Goal: Check status: Check status

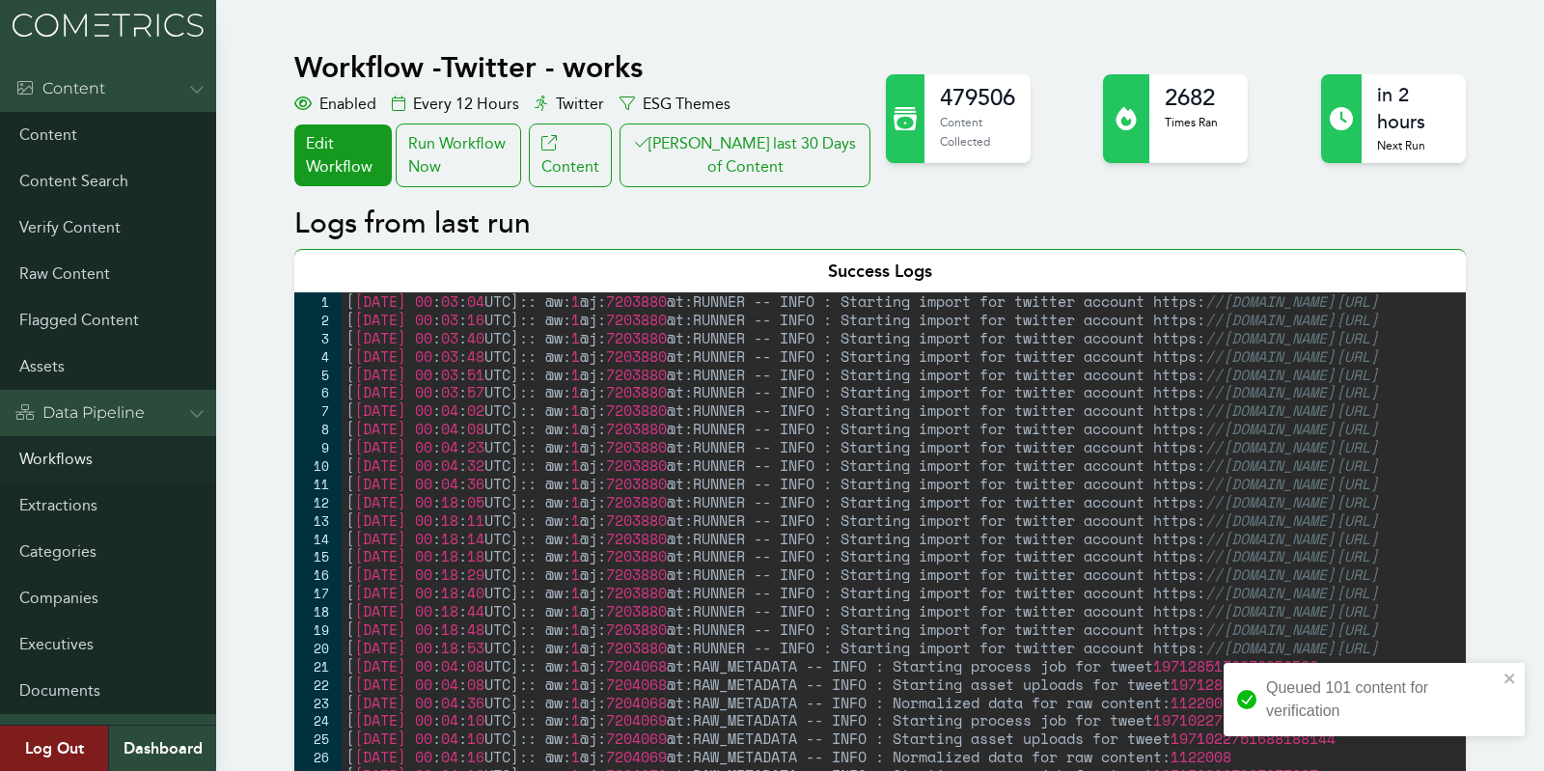
click at [37, 471] on link "Workflows" at bounding box center [108, 459] width 216 height 46
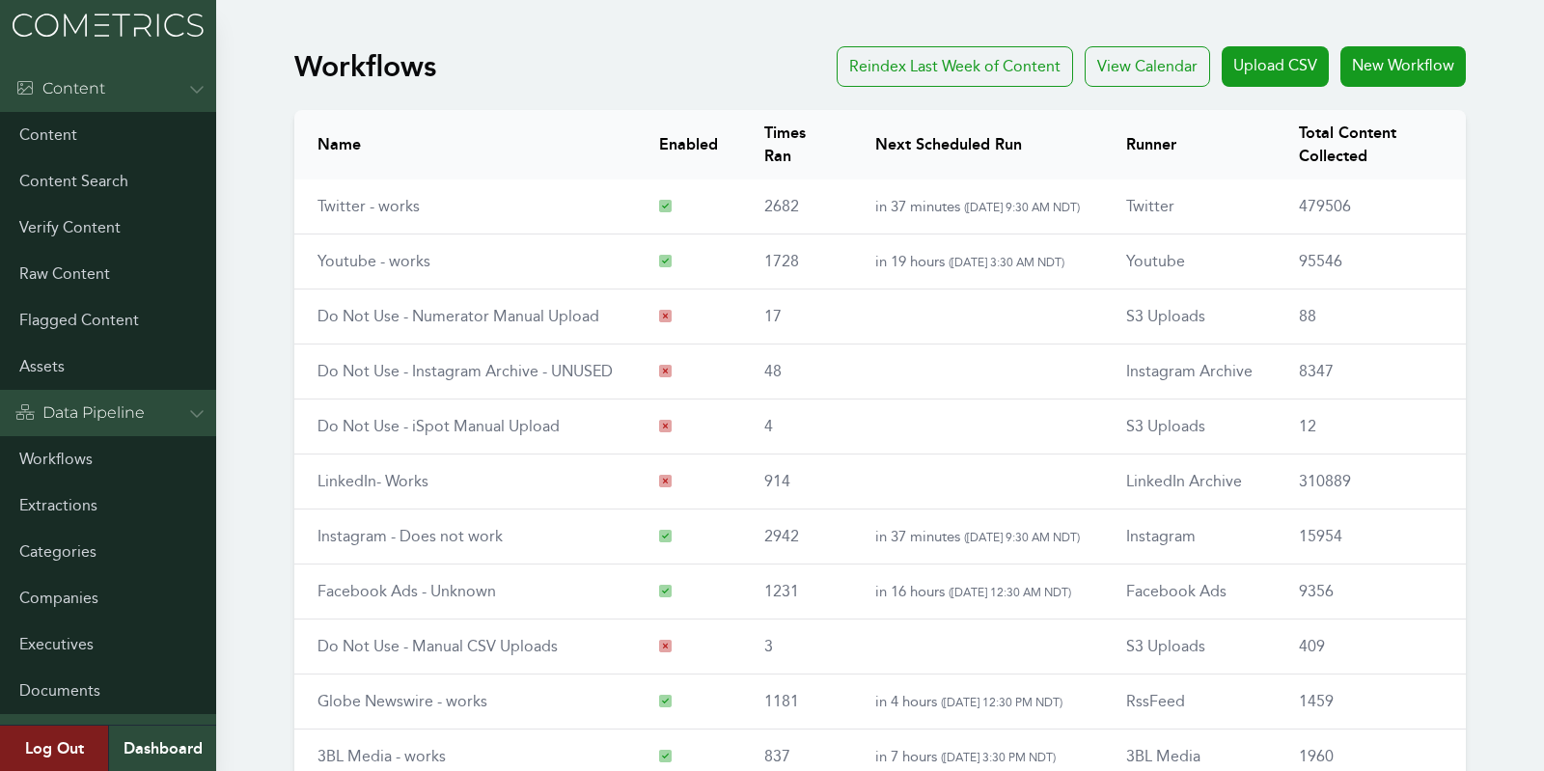
scroll to position [225, 0]
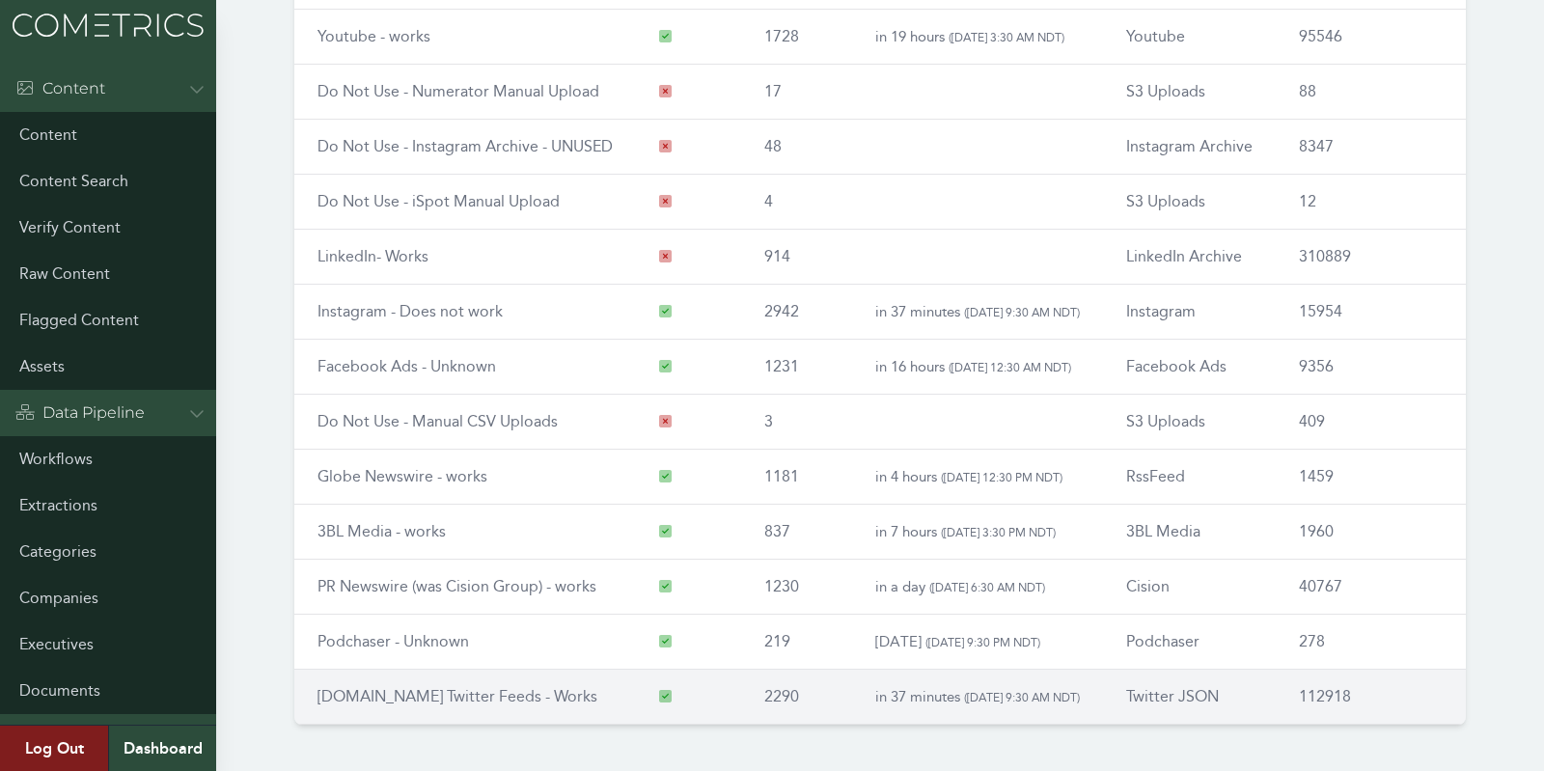
click at [363, 692] on link "[DOMAIN_NAME] Twitter Feeds - Works" at bounding box center [458, 696] width 280 height 18
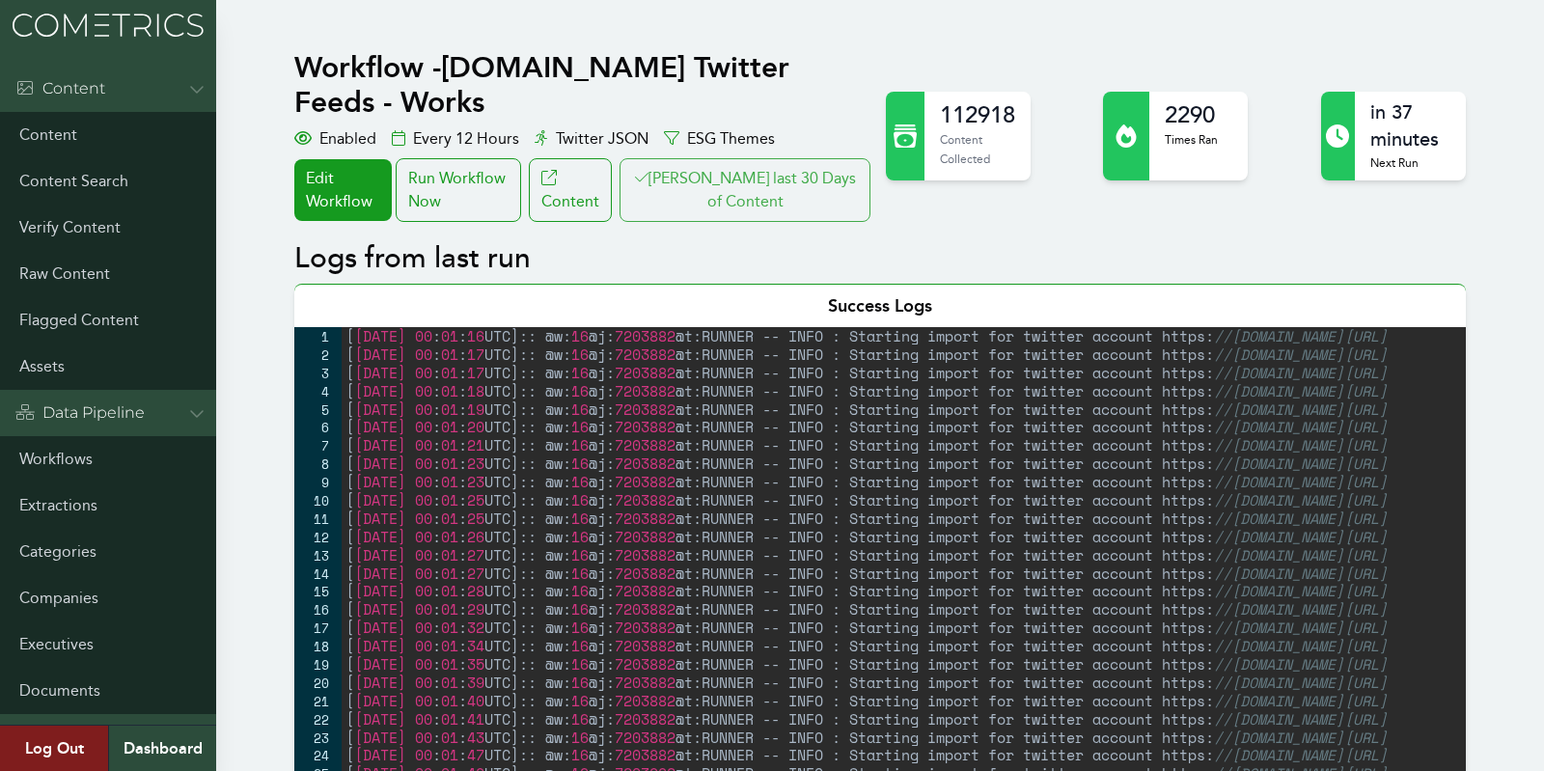
click at [835, 158] on button "Clair last 30 Days of Content" at bounding box center [745, 190] width 251 height 64
click at [765, 158] on button "[PERSON_NAME] last 30 Days of Content" at bounding box center [745, 190] width 251 height 64
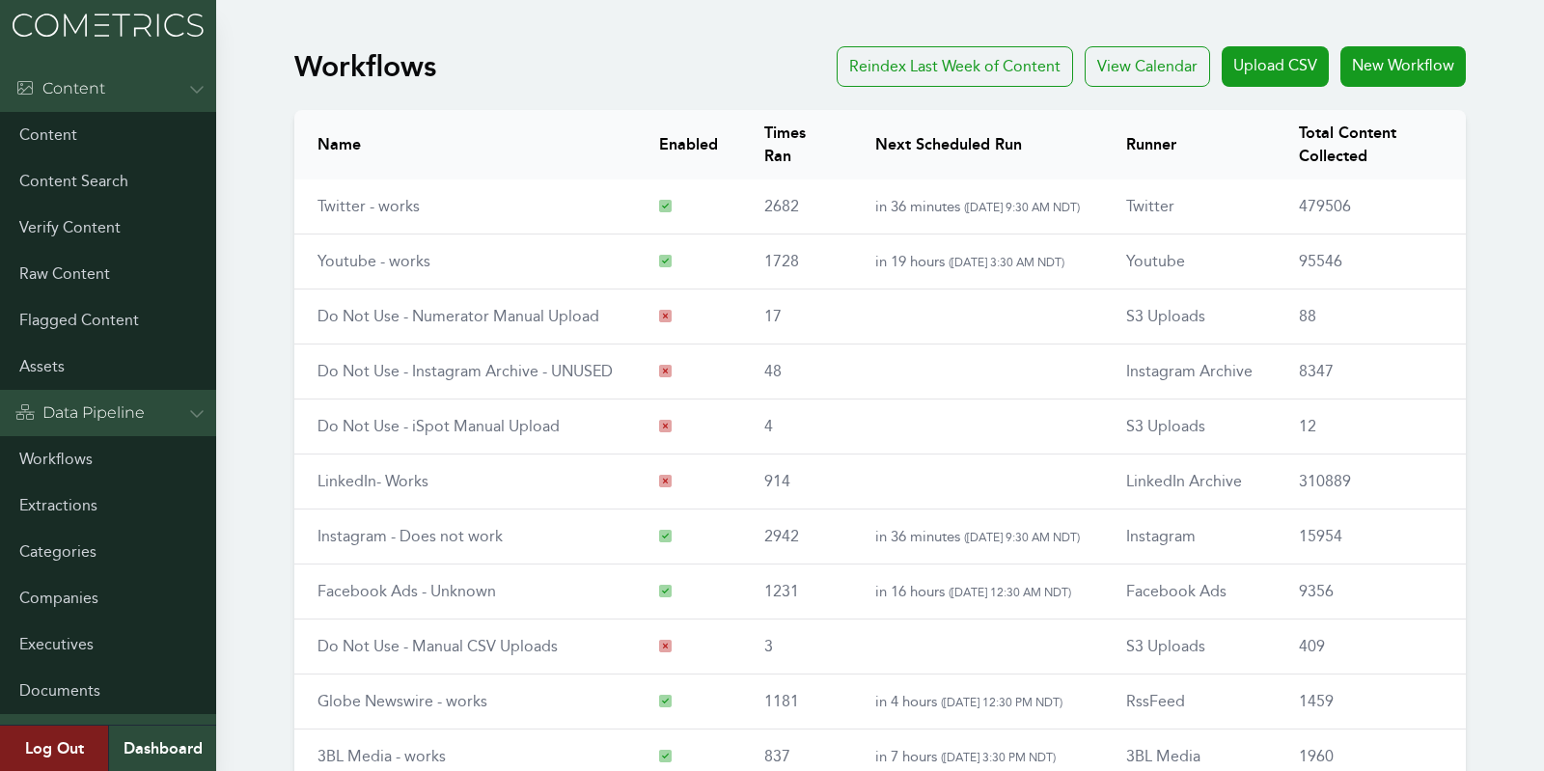
scroll to position [225, 0]
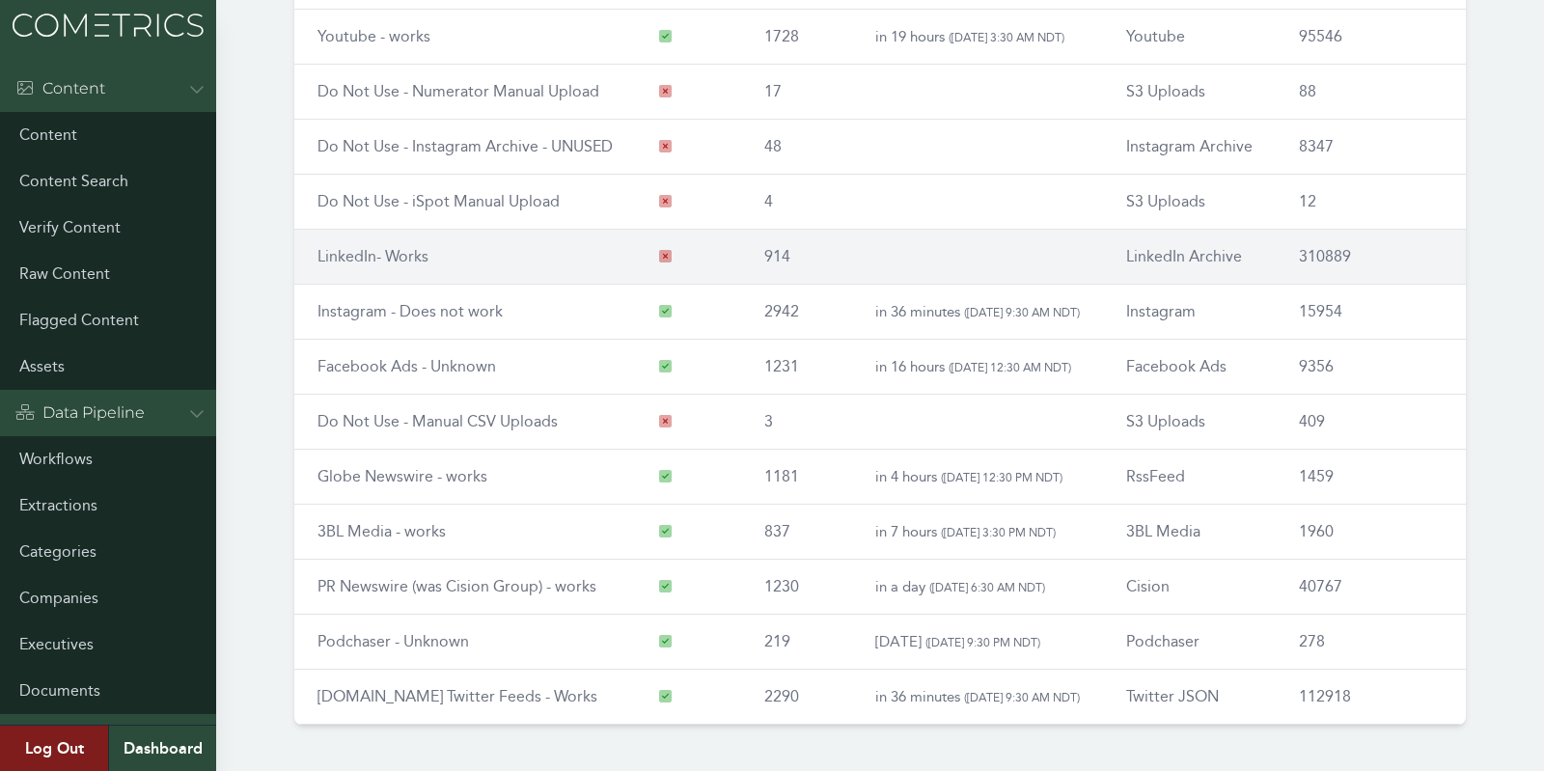
click at [360, 253] on link "LinkedIn- Works" at bounding box center [373, 256] width 111 height 18
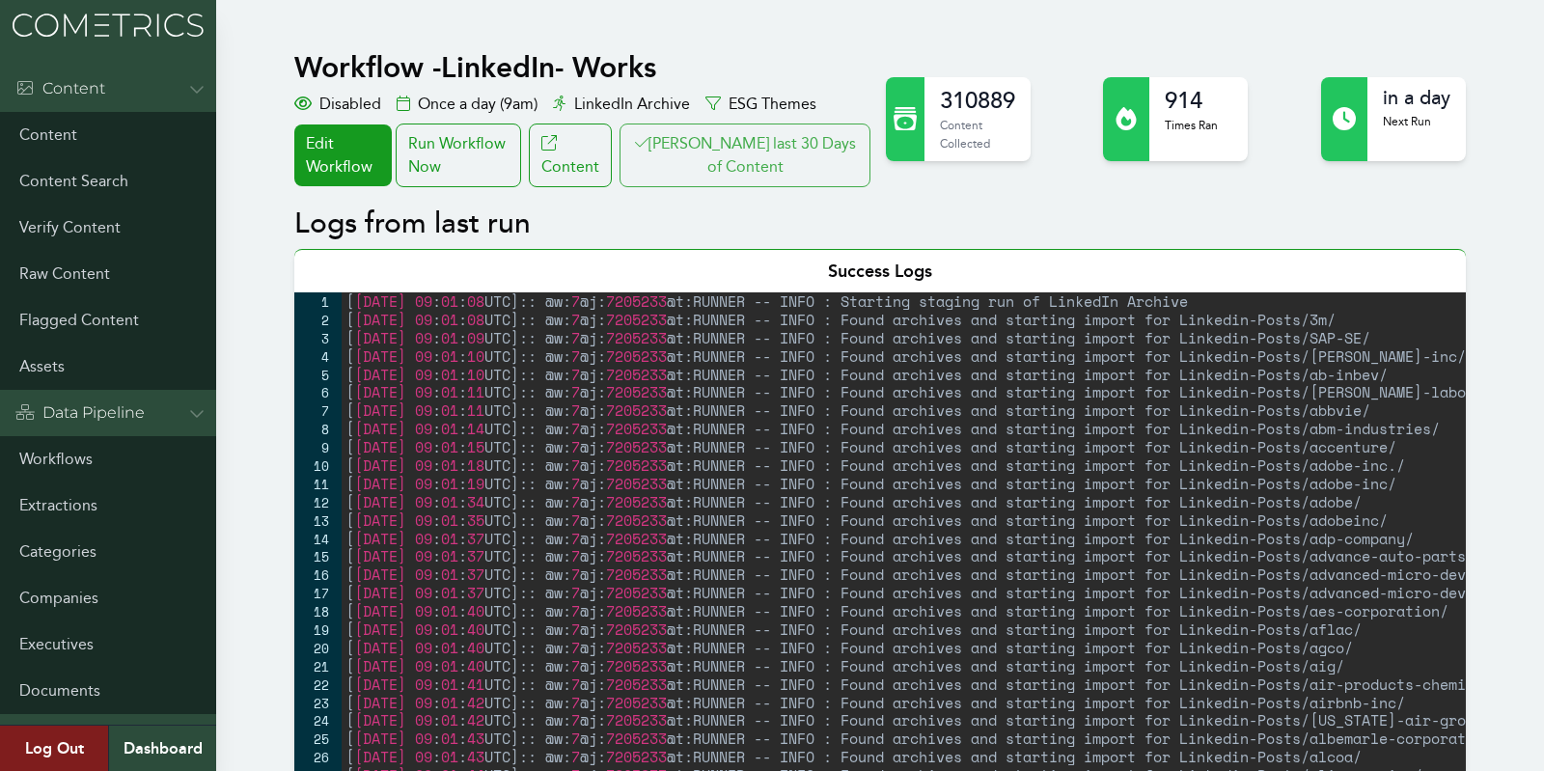
click at [758, 172] on button "Clair last 30 Days of Content" at bounding box center [745, 156] width 251 height 64
click at [734, 146] on button "Clair last 30 Days of Content" at bounding box center [745, 156] width 251 height 64
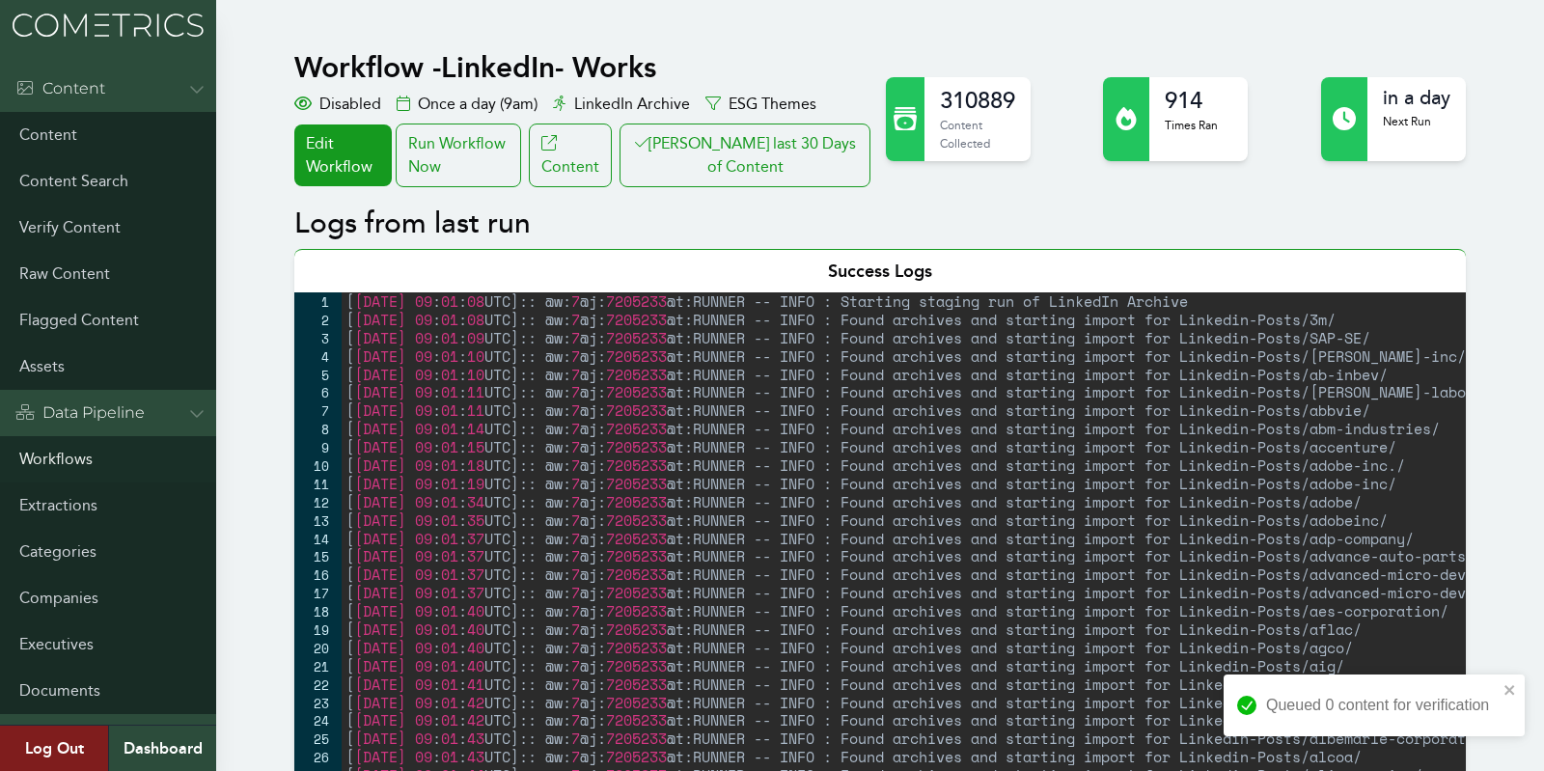
click at [70, 458] on link "Workflows" at bounding box center [108, 459] width 216 height 46
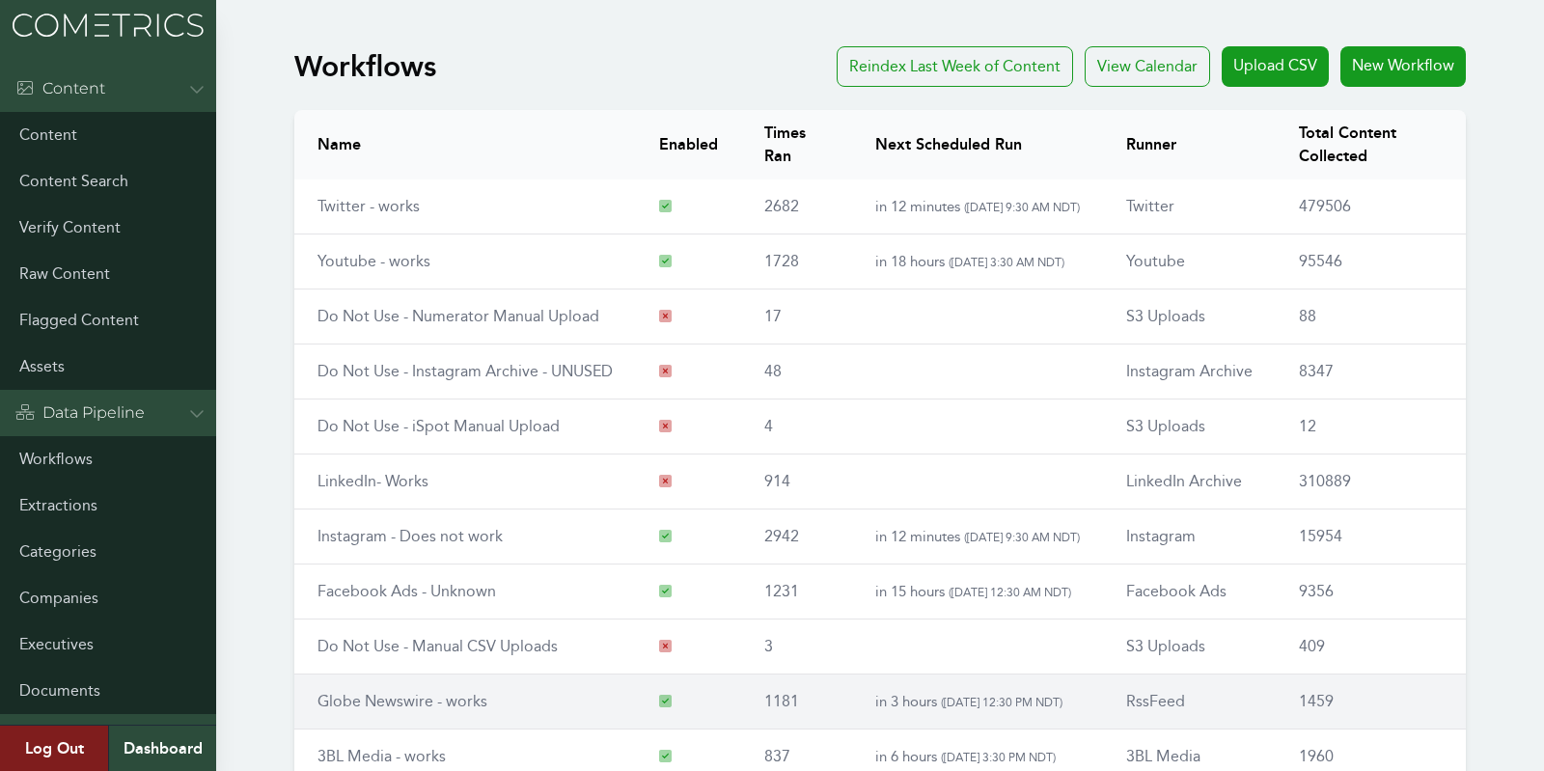
click at [402, 694] on link "Globe Newswire - works" at bounding box center [403, 701] width 170 height 18
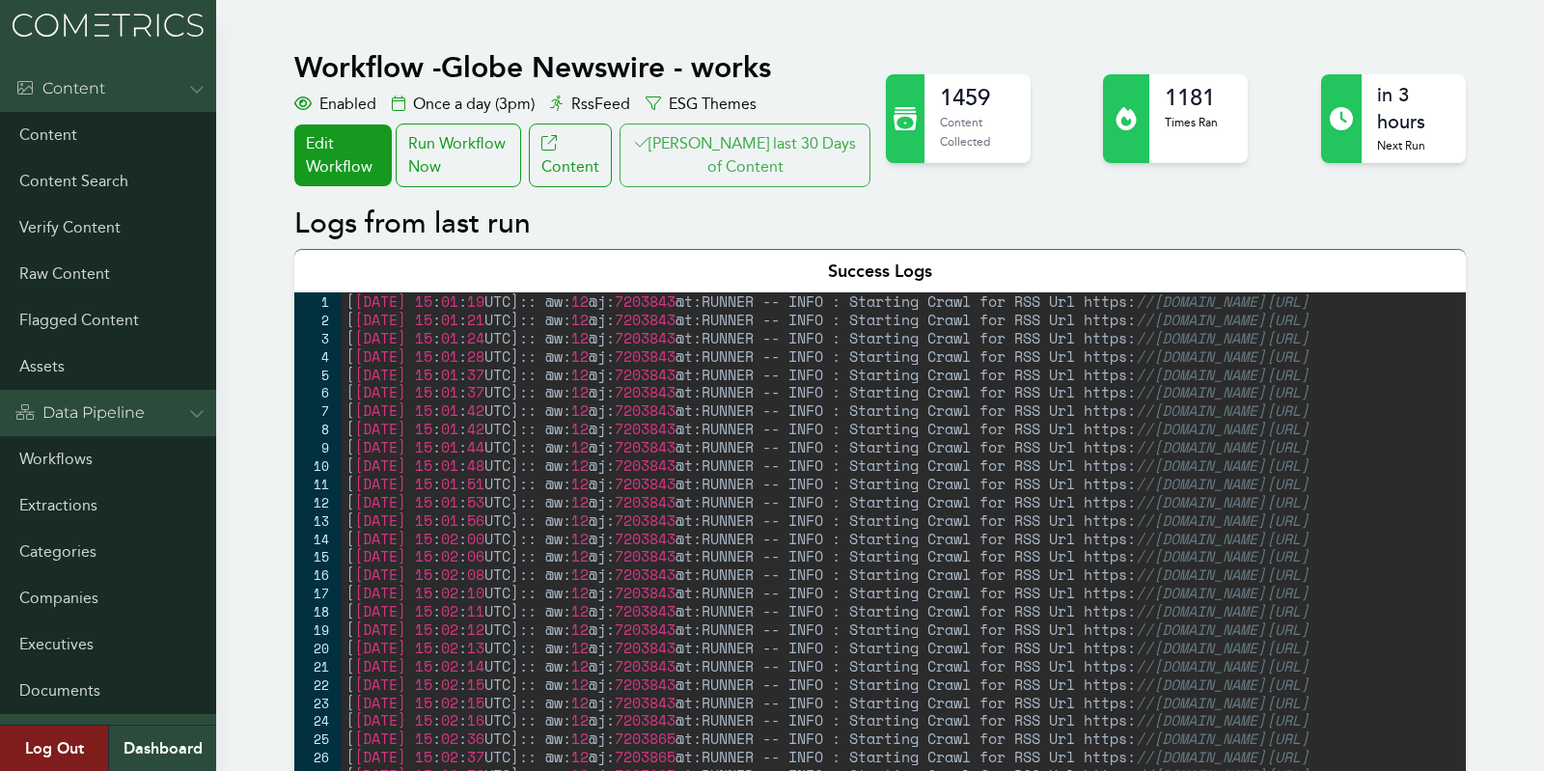
click at [803, 165] on button "Clair last 30 Days of Content" at bounding box center [745, 156] width 251 height 64
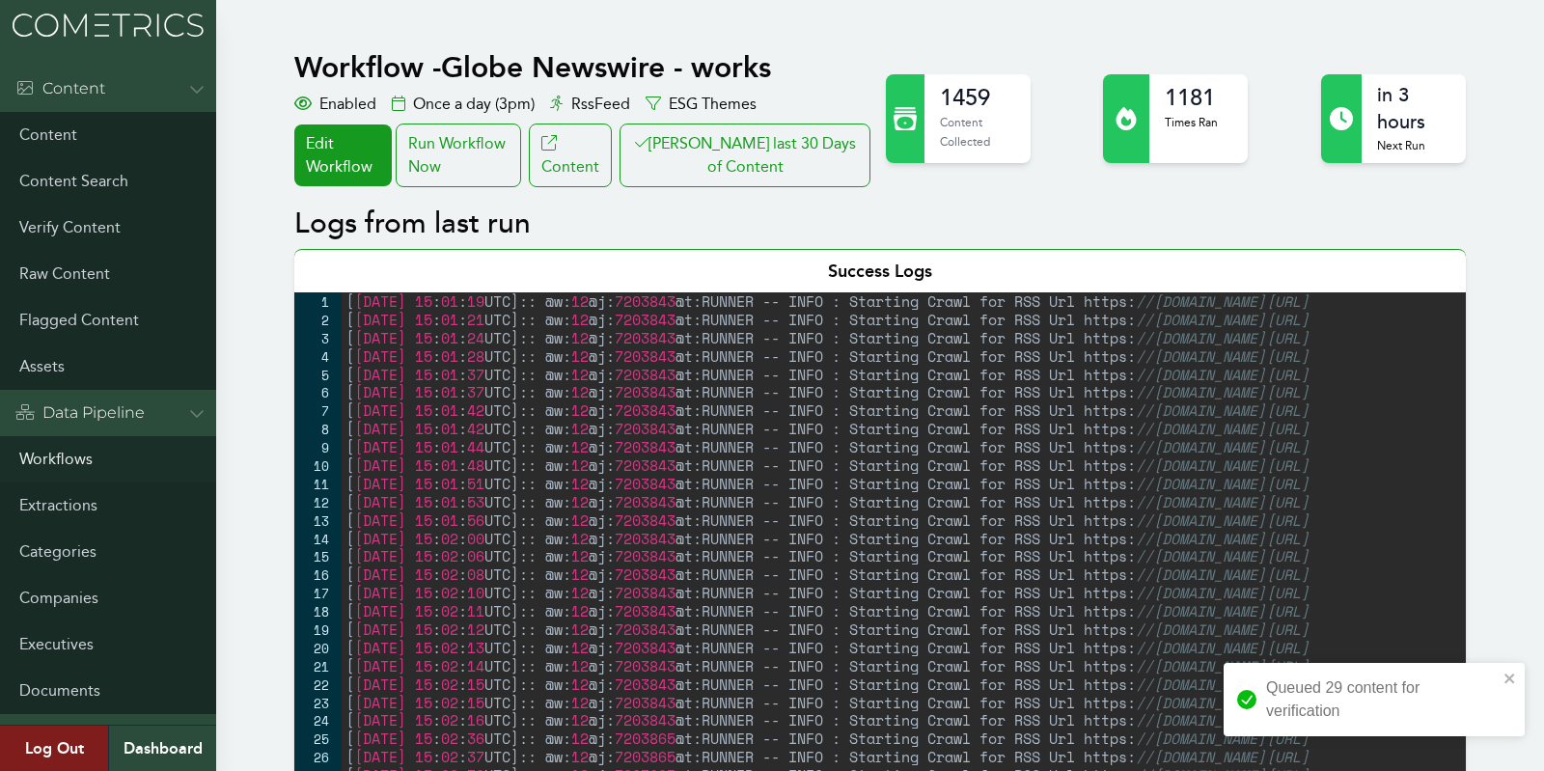
click at [28, 463] on link "Workflows" at bounding box center [108, 459] width 216 height 46
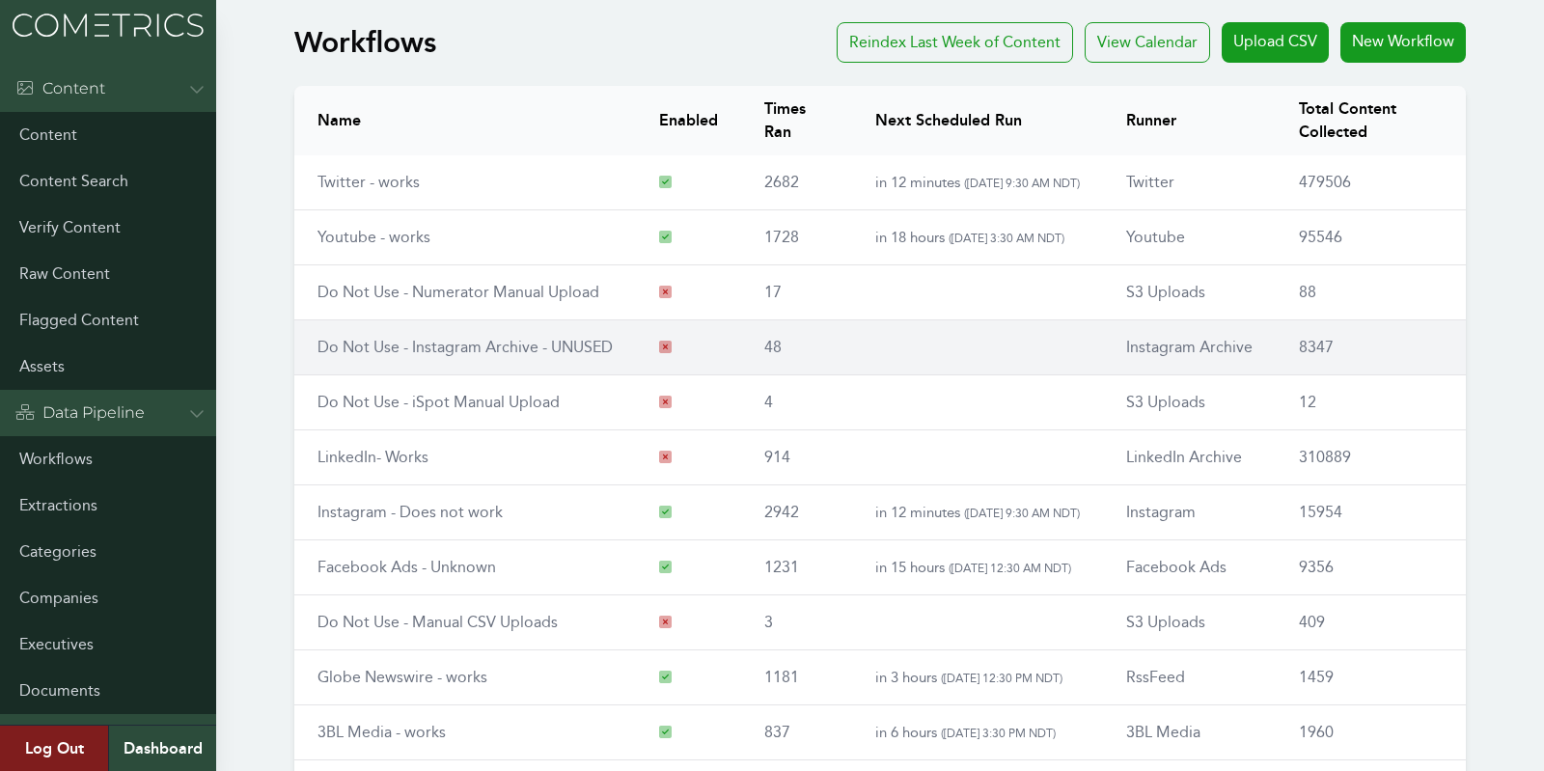
scroll to position [225, 0]
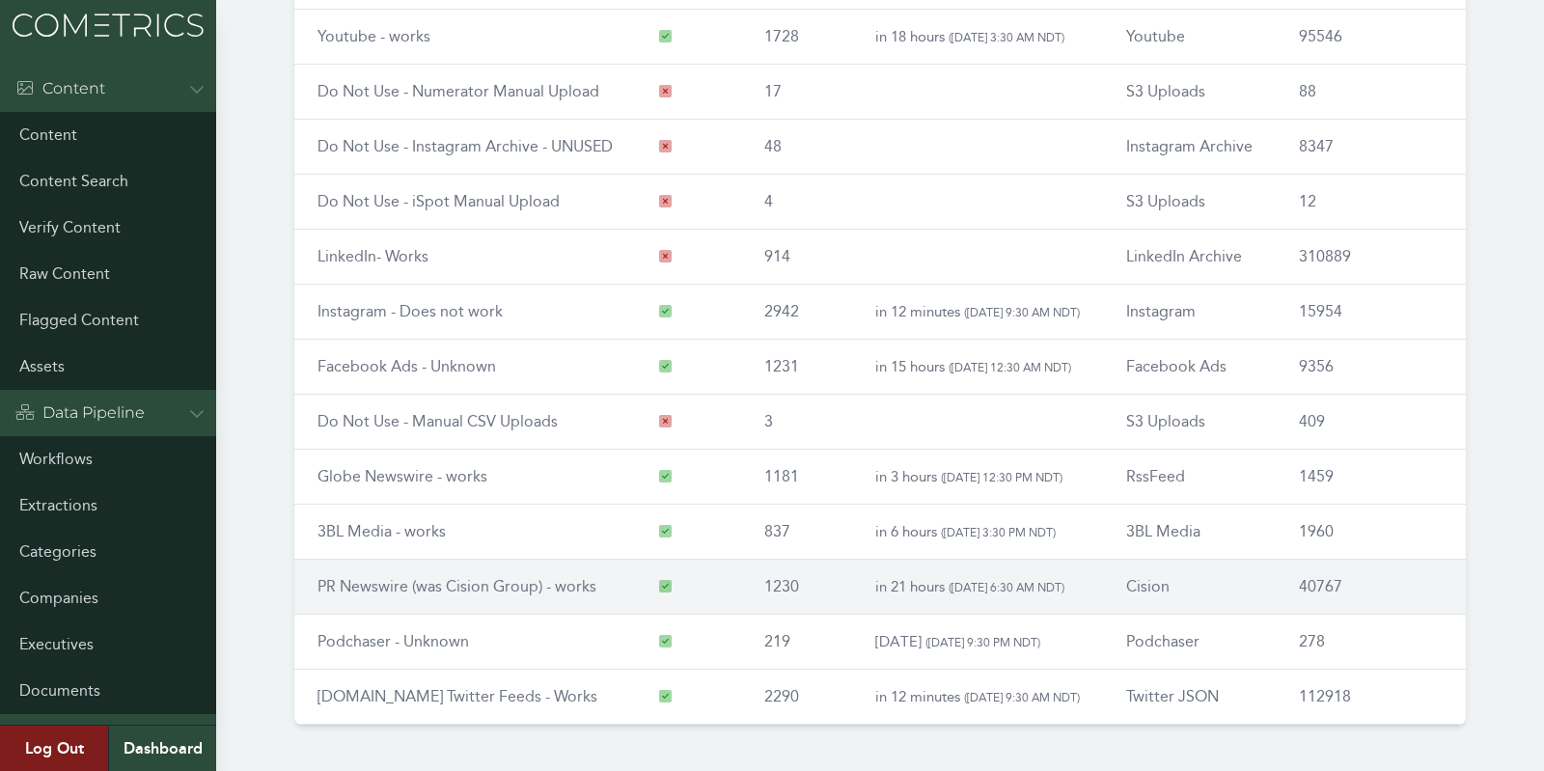
click at [374, 585] on link "PR Newswire (was Cision Group) - works" at bounding box center [457, 586] width 279 height 18
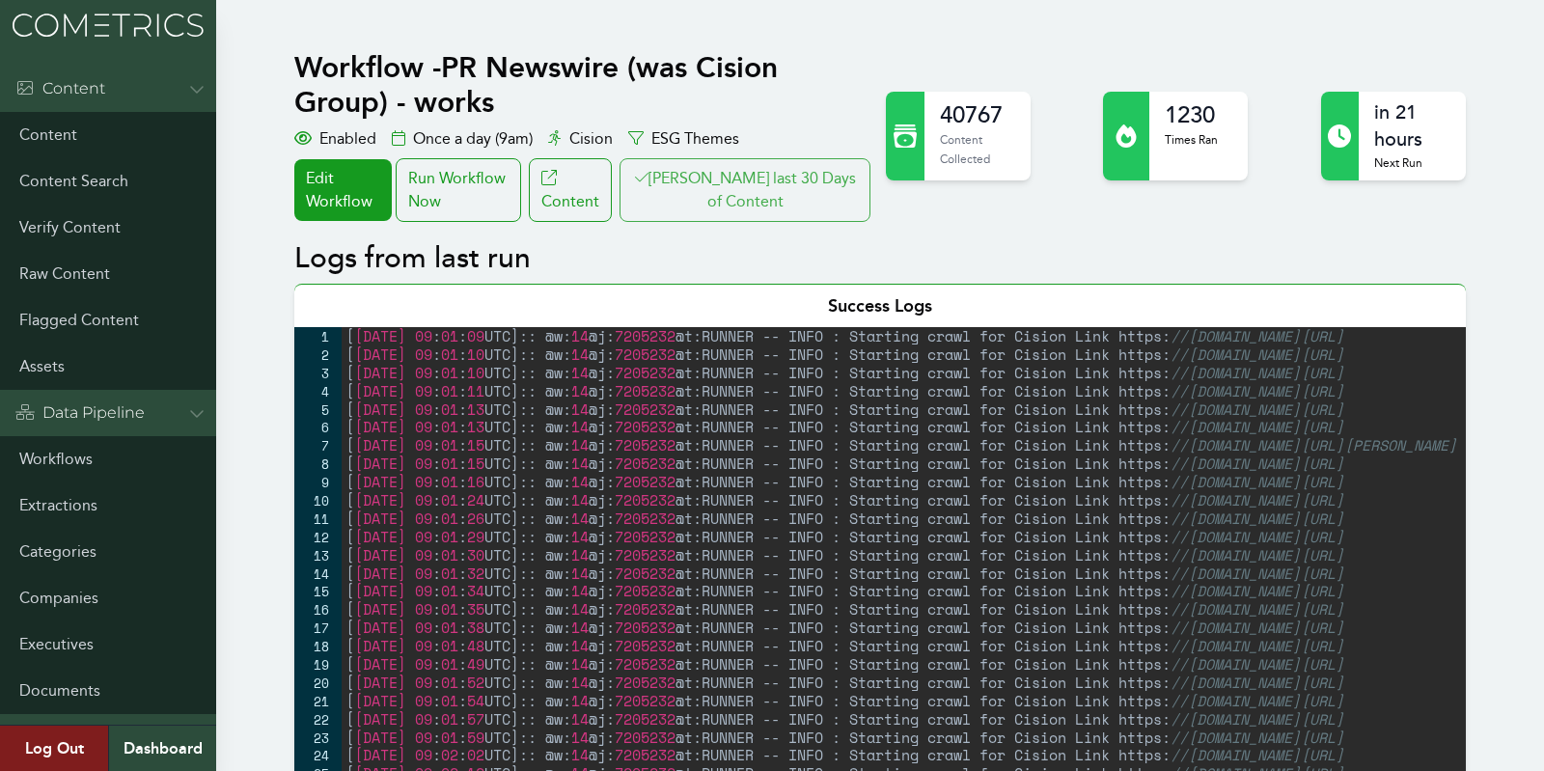
click at [800, 180] on button "[PERSON_NAME] last 30 Days of Content" at bounding box center [745, 190] width 251 height 64
